Goal: Task Accomplishment & Management: Use online tool/utility

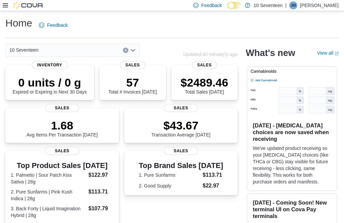
click at [7, 8] on icon at bounding box center [5, 5] width 5 height 5
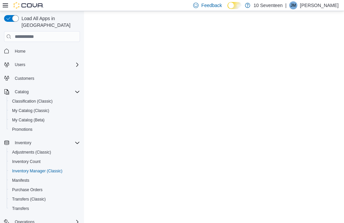
scroll to position [21, 0]
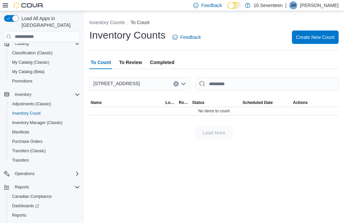
scroll to position [48, 0]
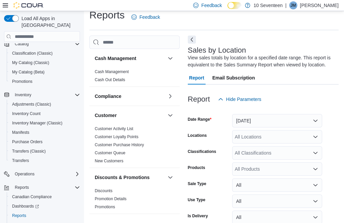
scroll to position [22, 0]
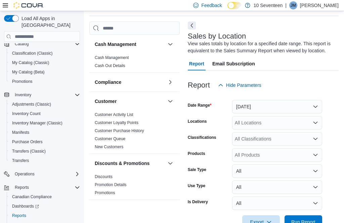
click at [296, 106] on button "[DATE]" at bounding box center [277, 106] width 90 height 13
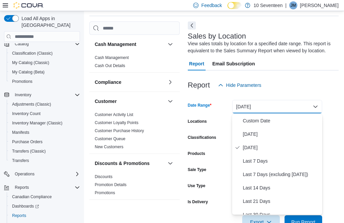
click at [271, 135] on span "[DATE]" at bounding box center [281, 134] width 76 height 8
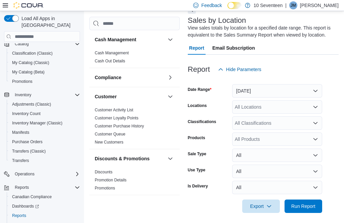
scroll to position [42, 0]
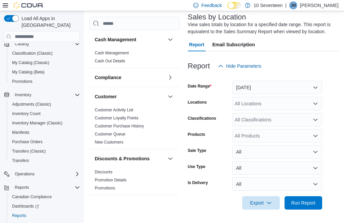
click at [310, 203] on span "Run Report" at bounding box center [303, 203] width 24 height 7
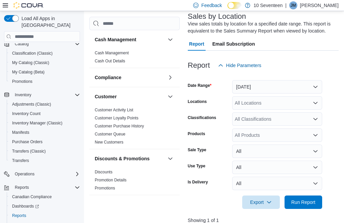
click at [311, 203] on span "Run Report" at bounding box center [303, 202] width 24 height 7
click at [313, 202] on span "Run Report" at bounding box center [303, 202] width 24 height 7
click at [314, 205] on span "Run Report" at bounding box center [303, 202] width 24 height 7
click at [314, 204] on span "Run Report" at bounding box center [303, 202] width 24 height 7
click at [313, 203] on span "Run Report" at bounding box center [303, 202] width 24 height 7
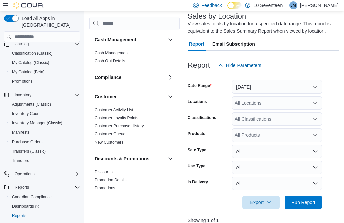
click at [315, 206] on span "Run Report" at bounding box center [303, 202] width 24 height 7
click at [316, 206] on span "Run Report" at bounding box center [303, 202] width 30 height 13
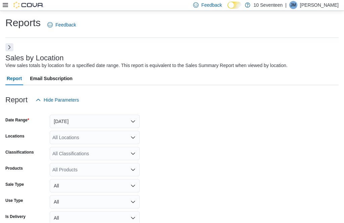
scroll to position [3, 0]
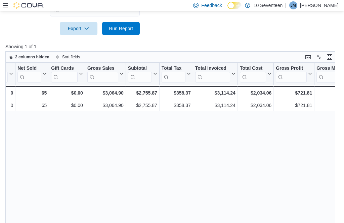
scroll to position [0, 156]
